Goal: Information Seeking & Learning: Browse casually

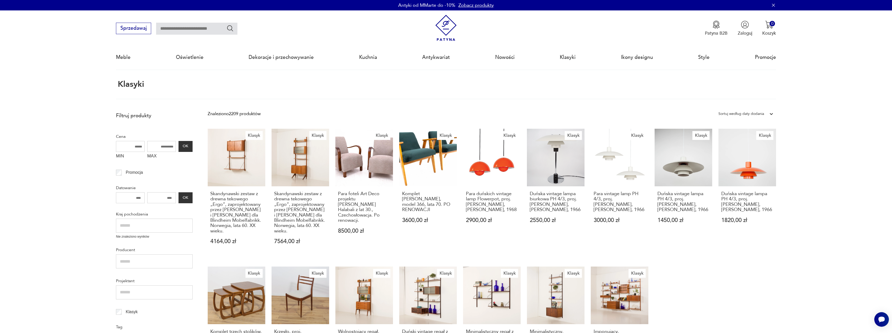
click at [878, 89] on section "Klasyki" at bounding box center [446, 89] width 892 height 19
click at [507, 59] on link "Nowości" at bounding box center [505, 57] width 20 height 24
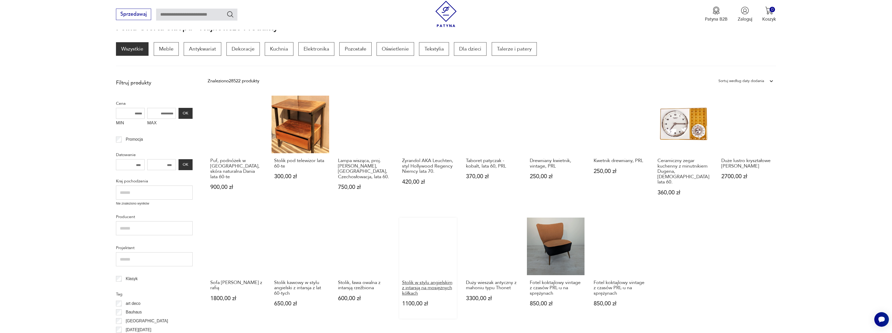
scroll to position [31, 0]
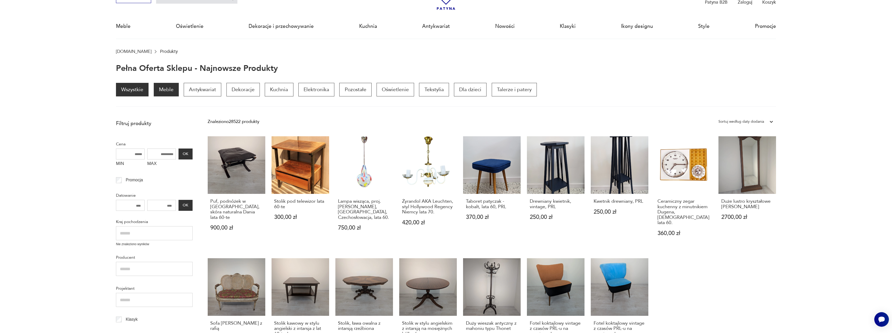
click at [170, 87] on p "Meble" at bounding box center [166, 90] width 25 height 14
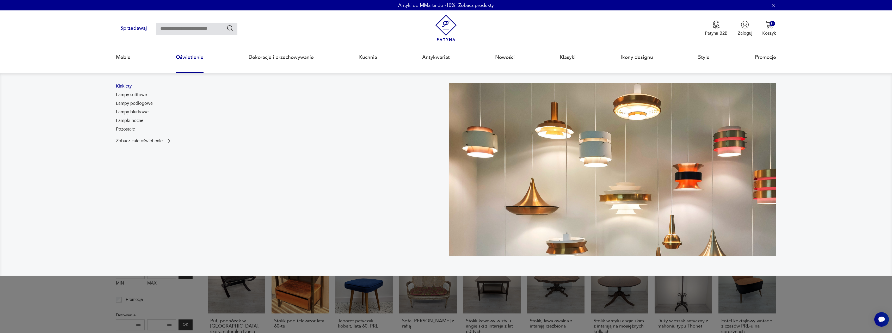
click at [124, 85] on link "Kinkiety" at bounding box center [124, 86] width 16 height 6
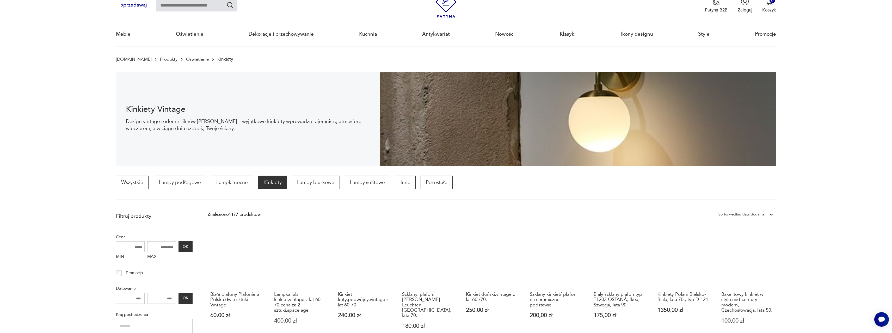
scroll to position [26, 0]
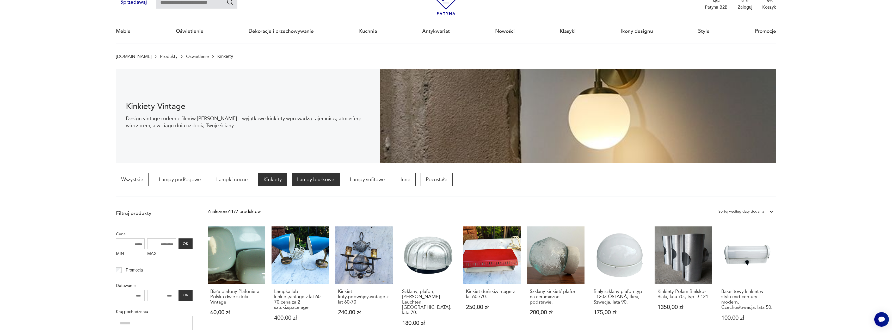
click at [307, 181] on p "Lampy biurkowe" at bounding box center [316, 180] width 48 height 14
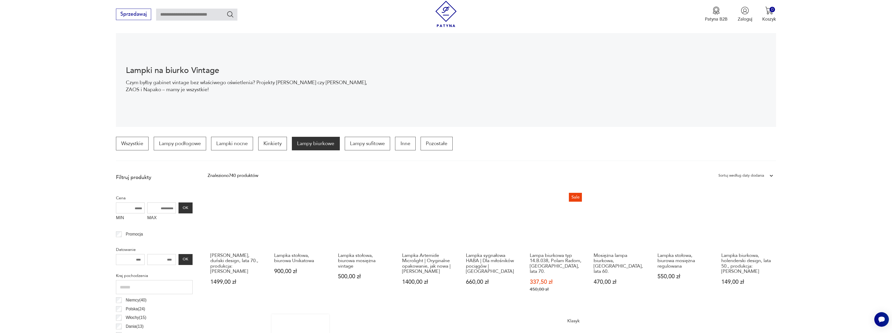
scroll to position [51, 0]
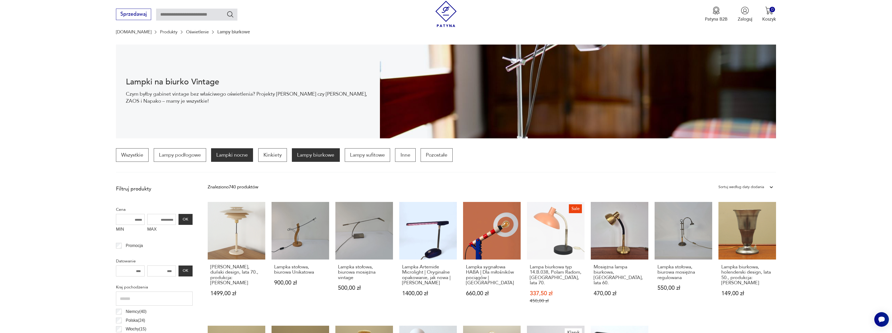
click at [240, 155] on p "Lampki nocne" at bounding box center [232, 155] width 42 height 14
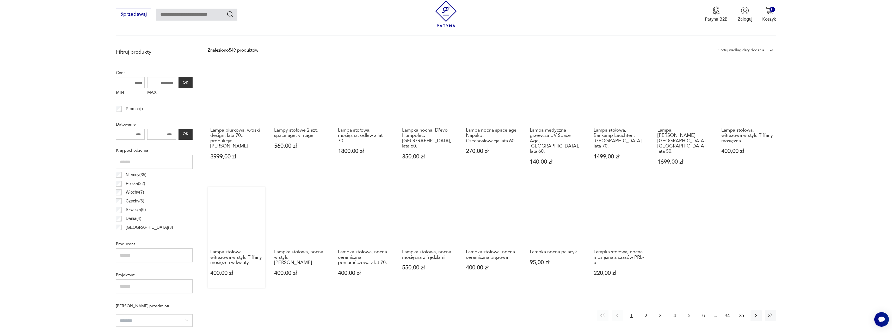
scroll to position [181, 0]
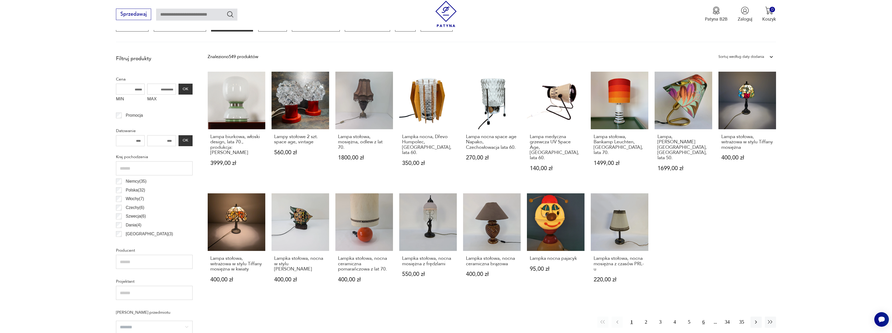
click at [702, 317] on button "6" at bounding box center [703, 322] width 11 height 11
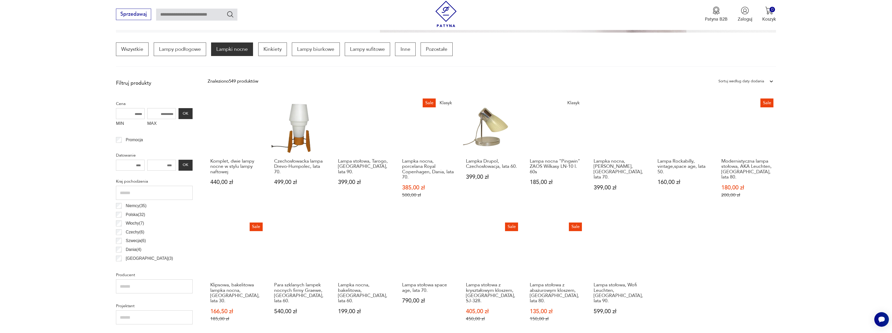
scroll to position [155, 0]
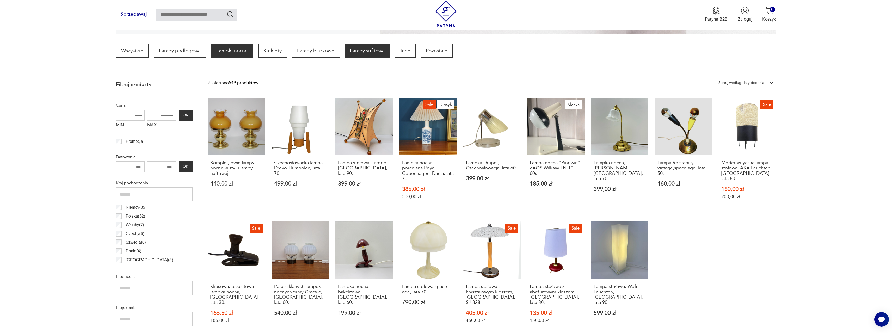
click at [372, 52] on p "Lampy sufitowe" at bounding box center [367, 51] width 45 height 14
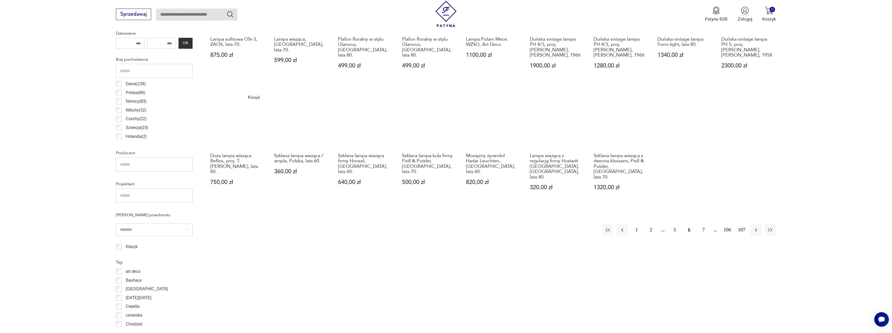
scroll to position [285, 0]
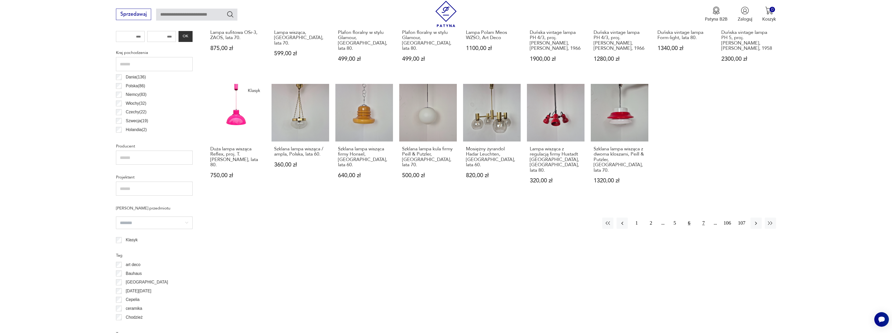
click at [703, 218] on button "7" at bounding box center [703, 223] width 11 height 11
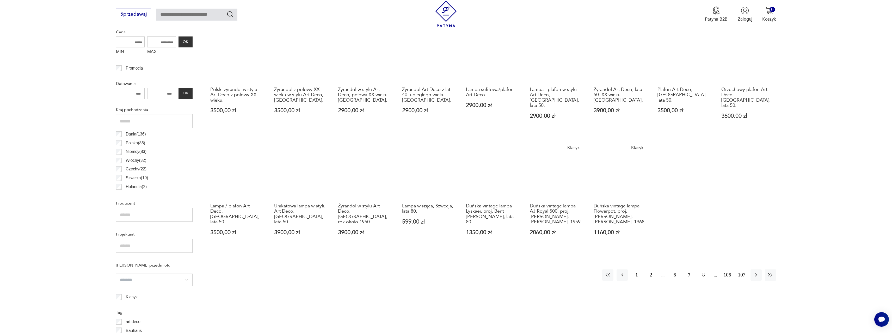
scroll to position [233, 0]
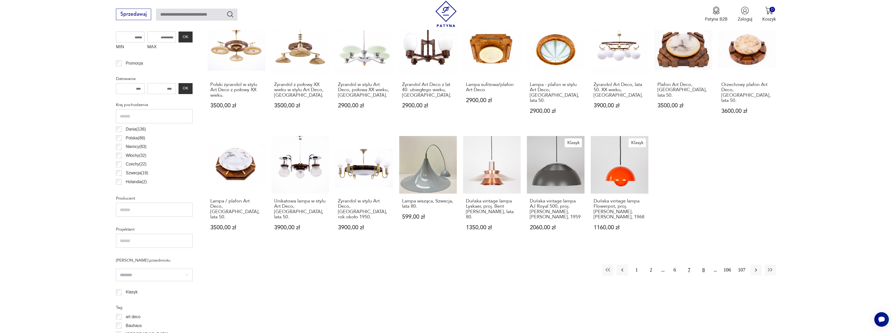
click at [704, 265] on button "8" at bounding box center [703, 270] width 11 height 11
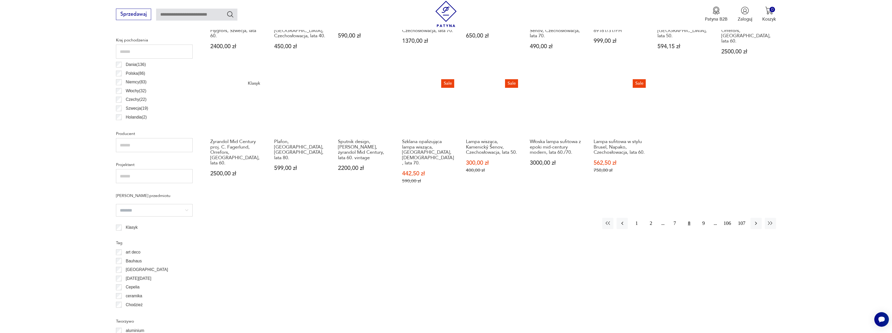
scroll to position [311, 0]
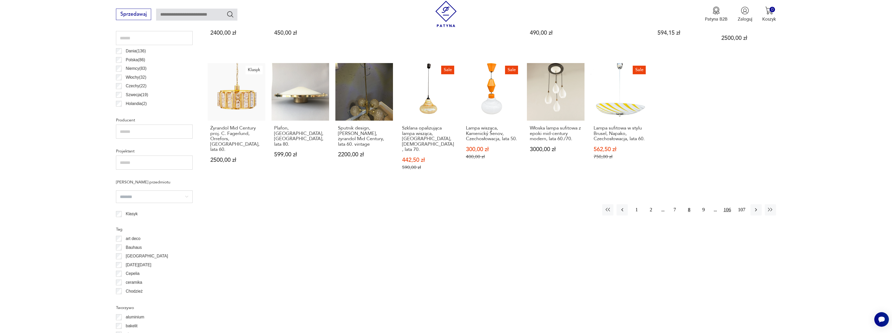
click at [725, 204] on button "106" at bounding box center [727, 209] width 11 height 11
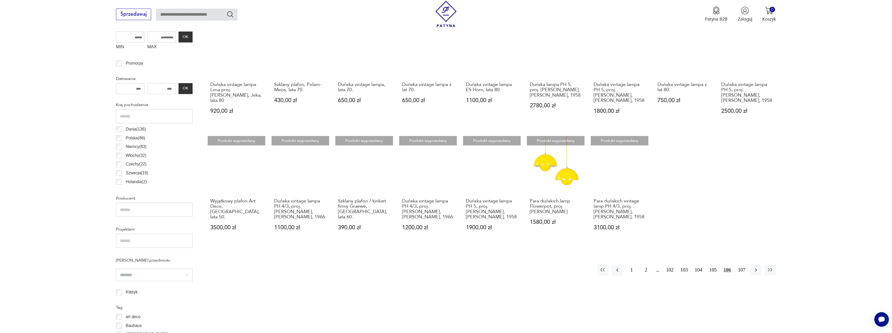
scroll to position [285, 0]
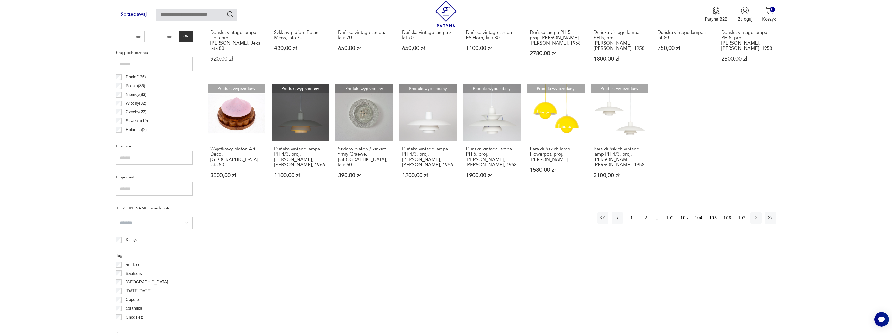
click at [743, 217] on button "107" at bounding box center [741, 217] width 11 height 11
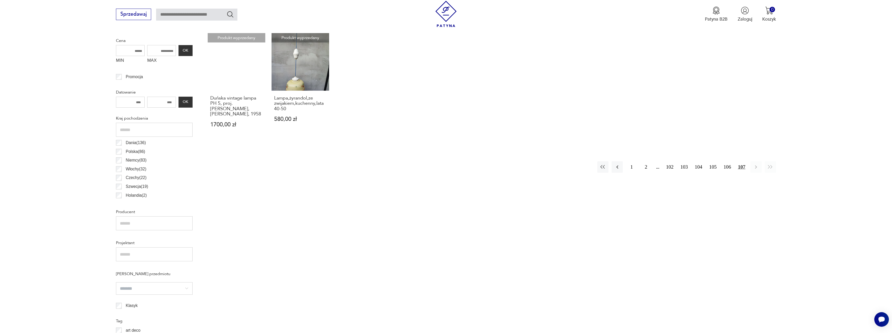
scroll to position [233, 0]
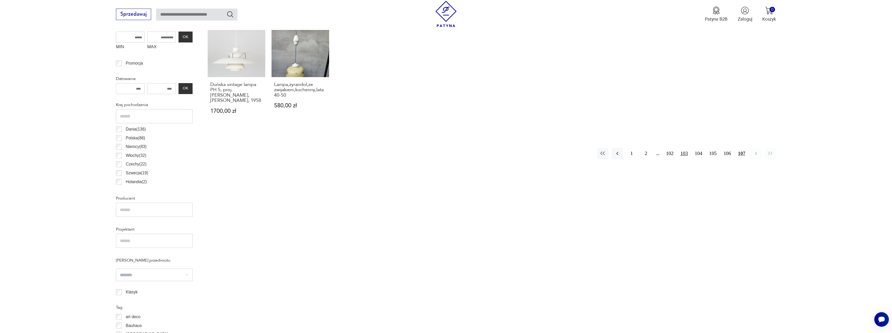
click at [684, 153] on button "103" at bounding box center [684, 153] width 11 height 11
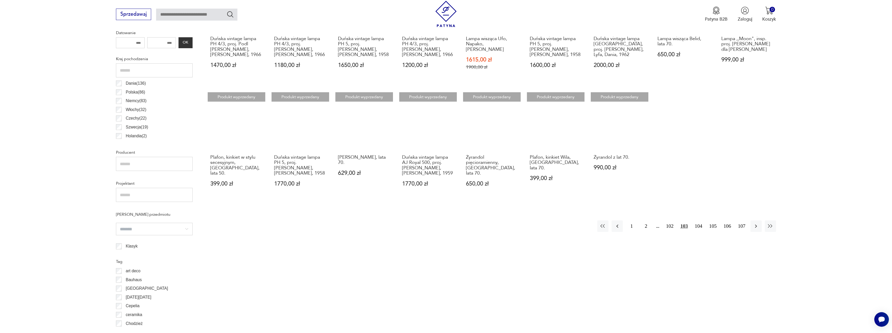
scroll to position [285, 0]
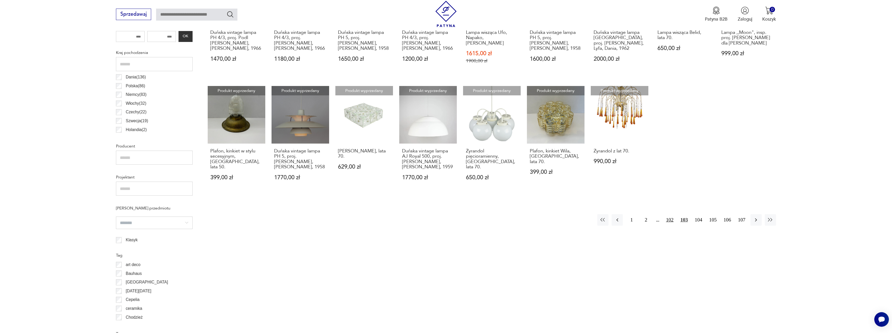
click at [667, 218] on button "102" at bounding box center [670, 219] width 11 height 11
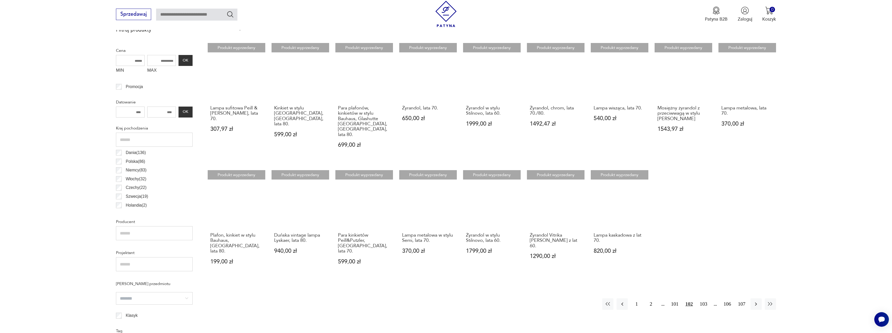
scroll to position [207, 0]
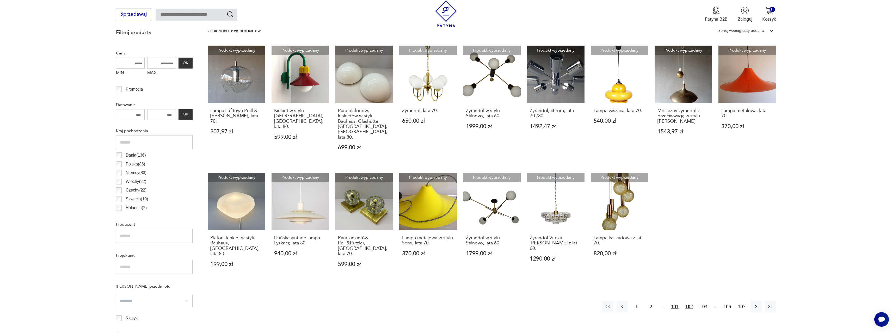
click at [674, 301] on button "101" at bounding box center [674, 306] width 11 height 11
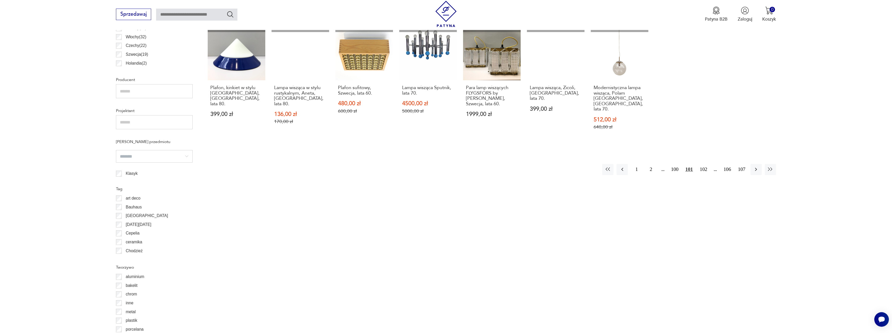
scroll to position [363, 0]
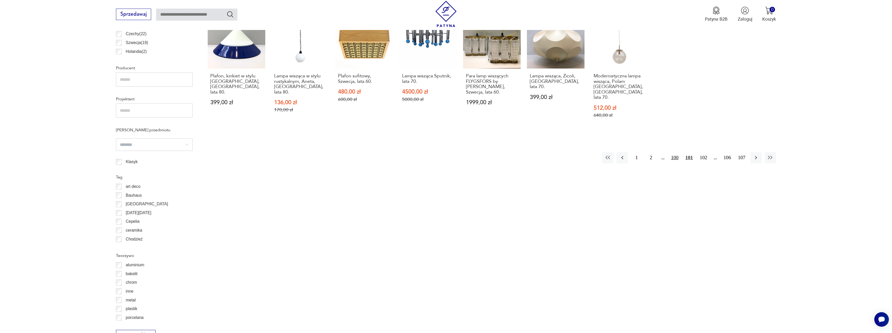
click at [675, 152] on button "100" at bounding box center [674, 157] width 11 height 11
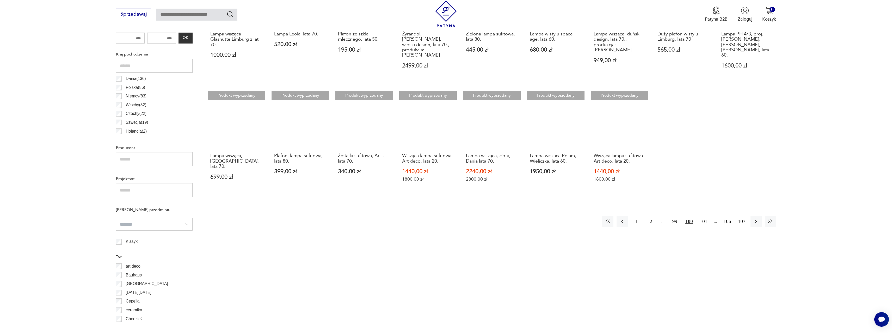
scroll to position [285, 0]
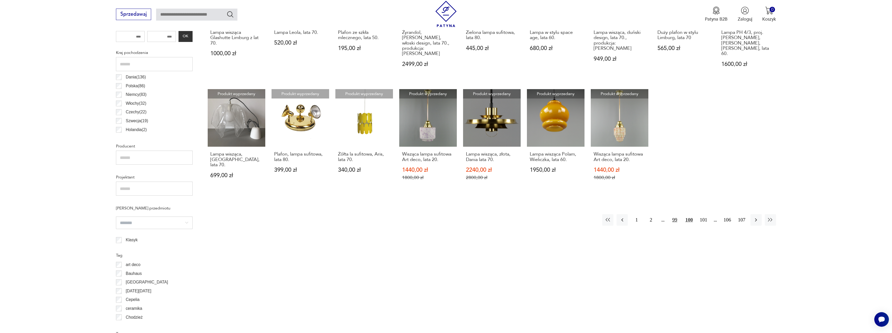
click at [675, 214] on button "99" at bounding box center [674, 219] width 11 height 11
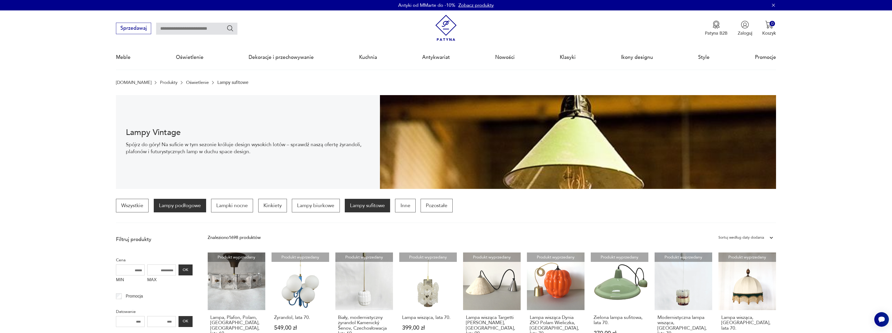
click at [193, 206] on p "Lampy podłogowe" at bounding box center [180, 206] width 52 height 14
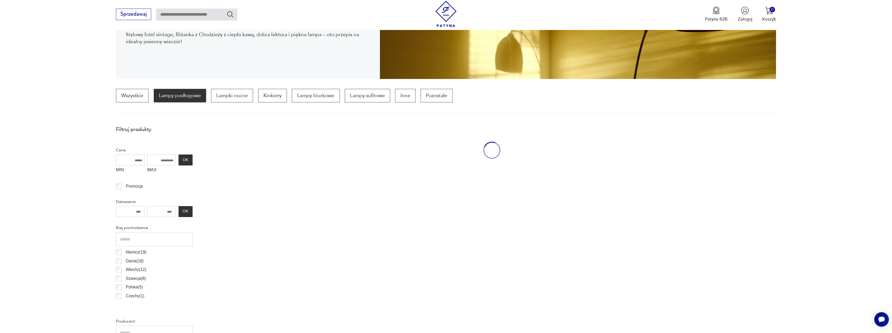
scroll to position [155, 0]
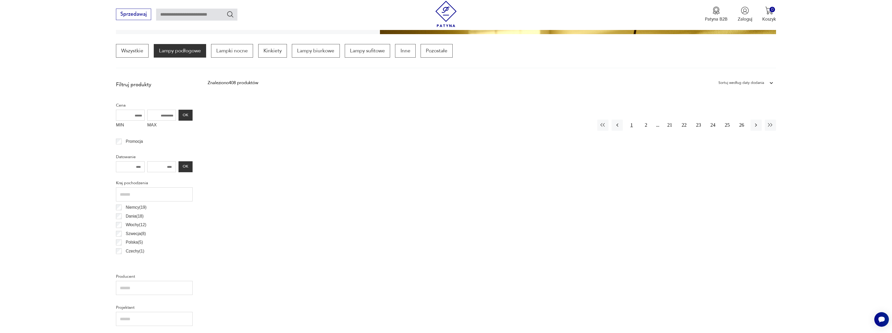
click at [633, 124] on button "1" at bounding box center [631, 125] width 11 height 11
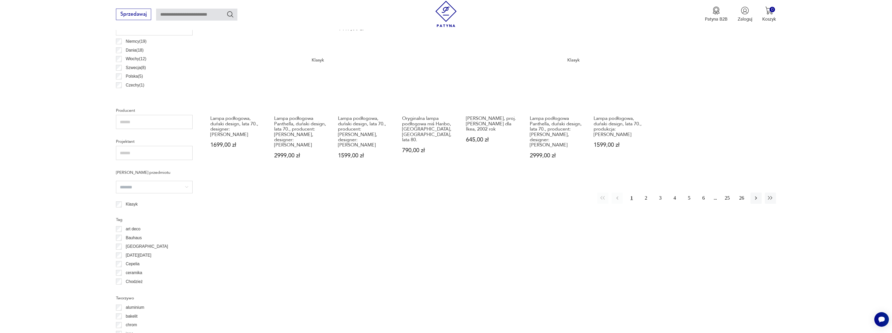
scroll to position [337, 0]
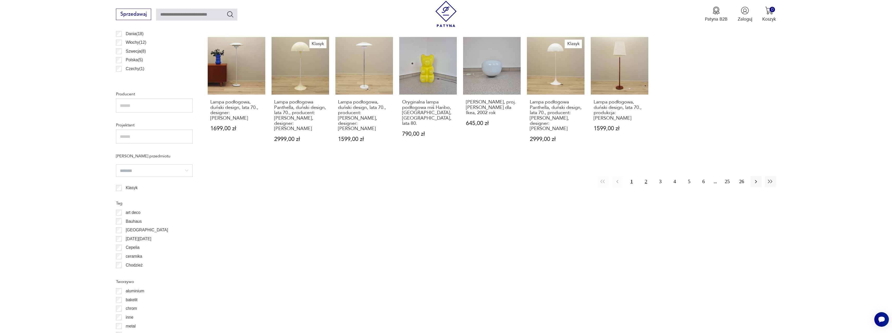
click at [646, 181] on button "2" at bounding box center [646, 181] width 11 height 11
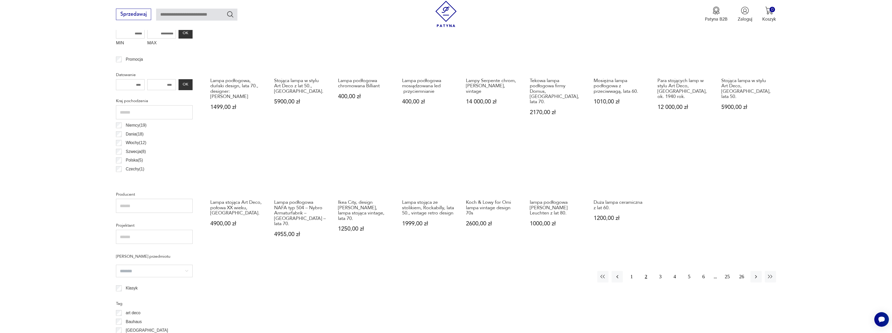
scroll to position [259, 0]
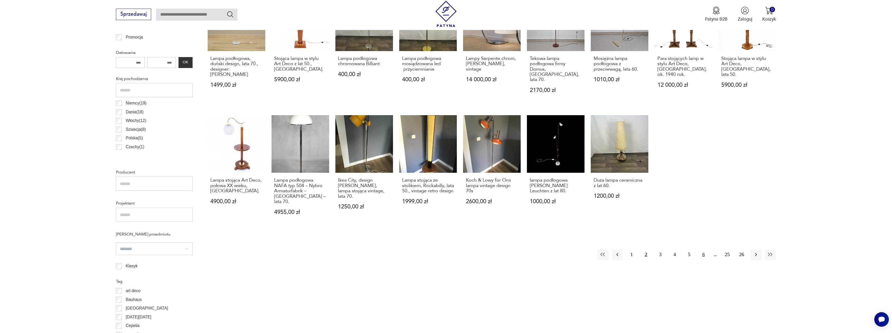
click at [703, 249] on button "6" at bounding box center [703, 254] width 11 height 11
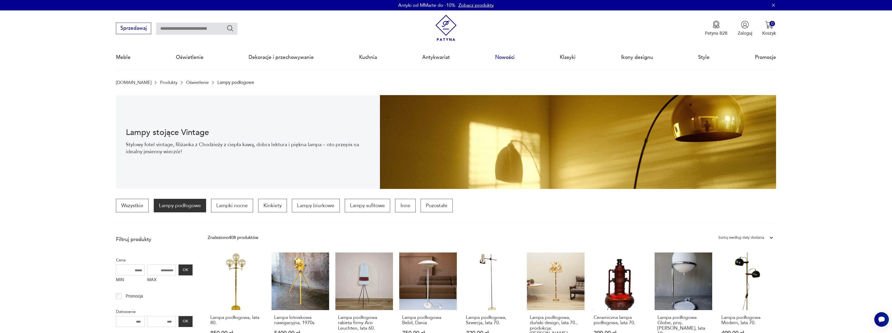
click at [510, 57] on link "Nowości" at bounding box center [505, 57] width 20 height 24
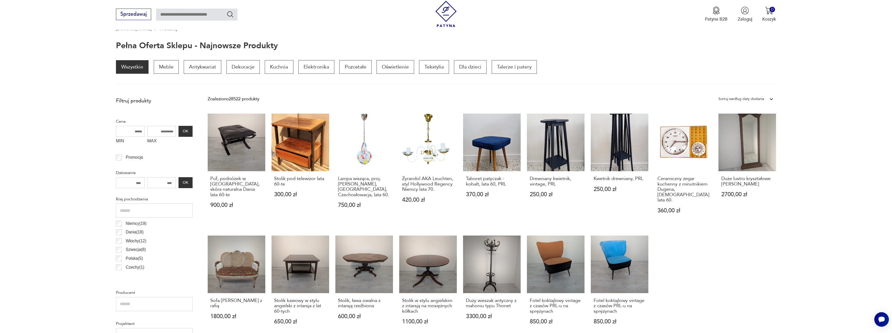
scroll to position [44, 0]
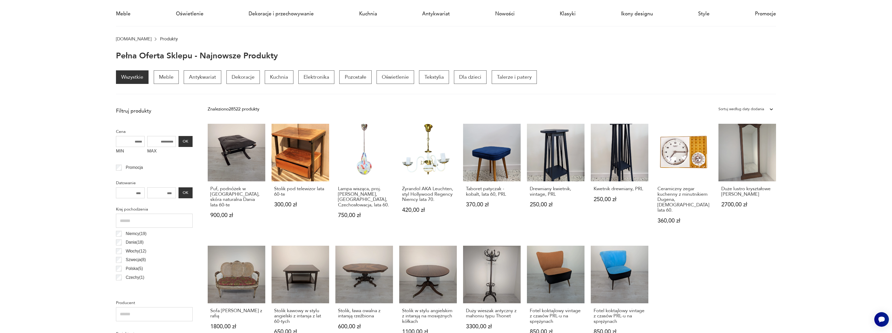
click at [816, 28] on body "Cenimy prywatność użytkowników Używamy plików cookie, aby poprawić jakość przeg…" at bounding box center [446, 314] width 892 height 716
